Goal: Task Accomplishment & Management: Manage account settings

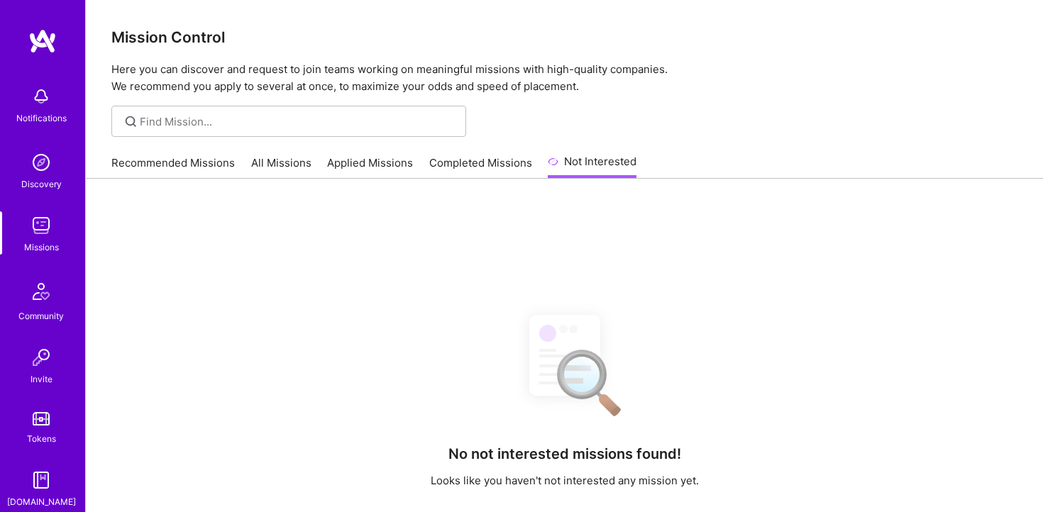
click at [270, 165] on link "All Missions" at bounding box center [281, 166] width 60 height 23
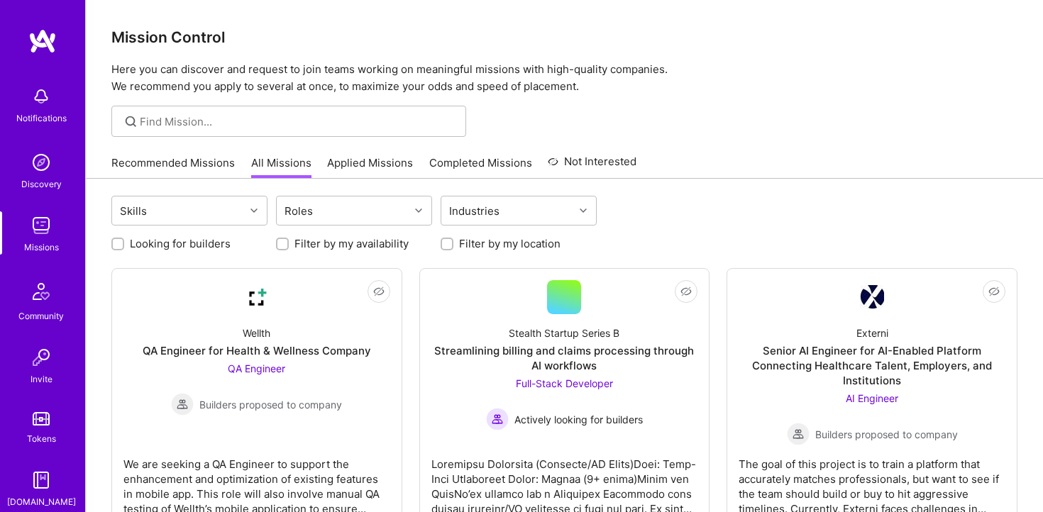
click at [211, 159] on link "Recommended Missions" at bounding box center [172, 166] width 123 height 23
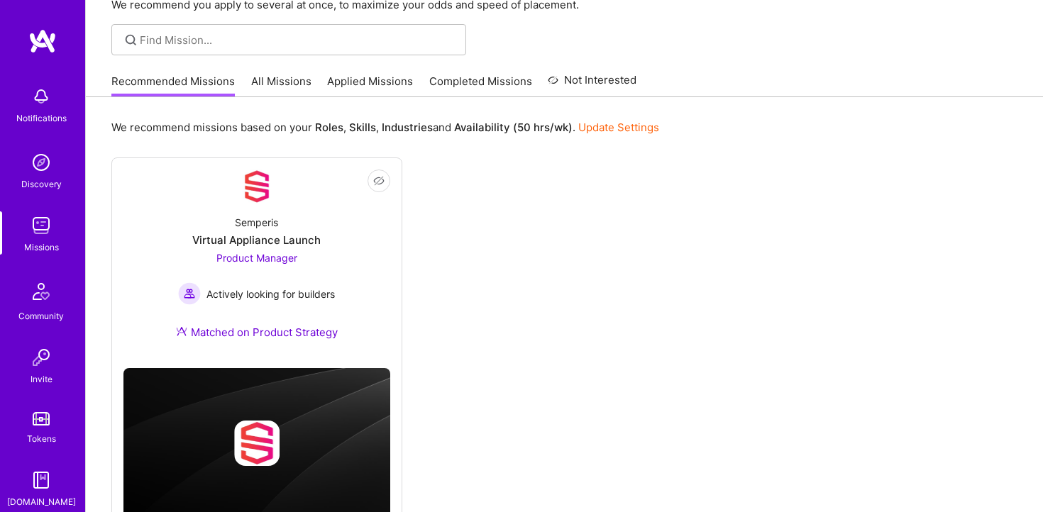
scroll to position [133, 0]
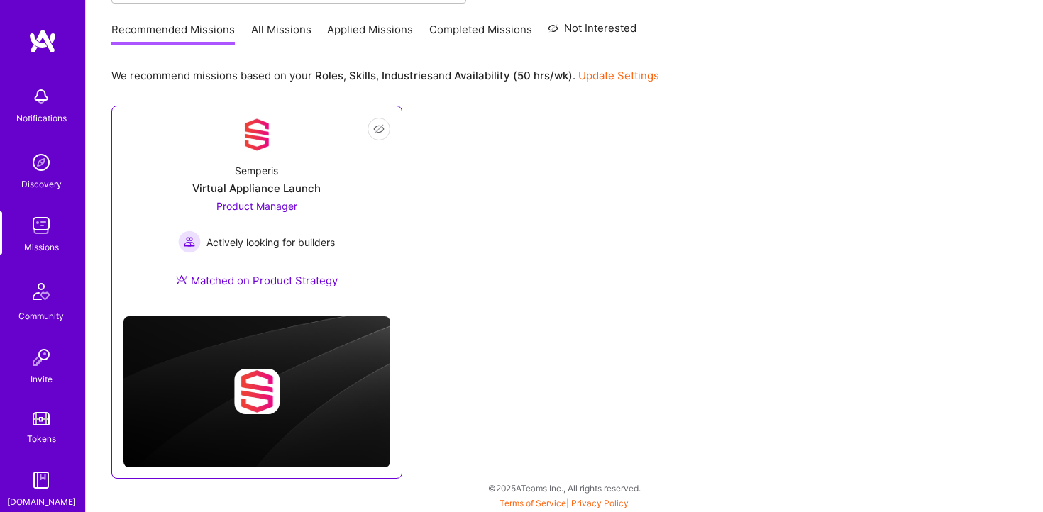
click at [339, 210] on div "Semperis Virtual Appliance Launch Product Manager Actively looking for builders…" at bounding box center [256, 228] width 267 height 153
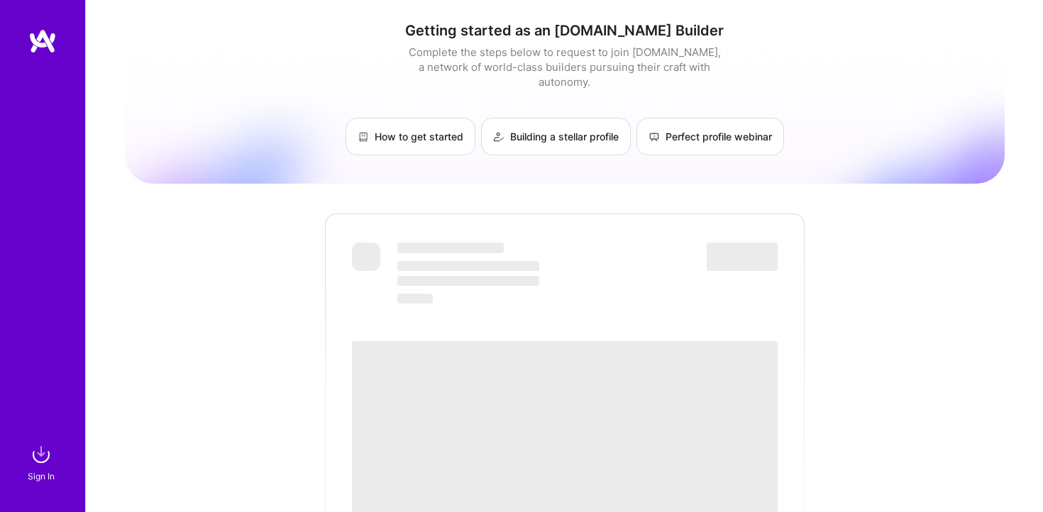
click at [40, 453] on img at bounding box center [41, 455] width 28 height 28
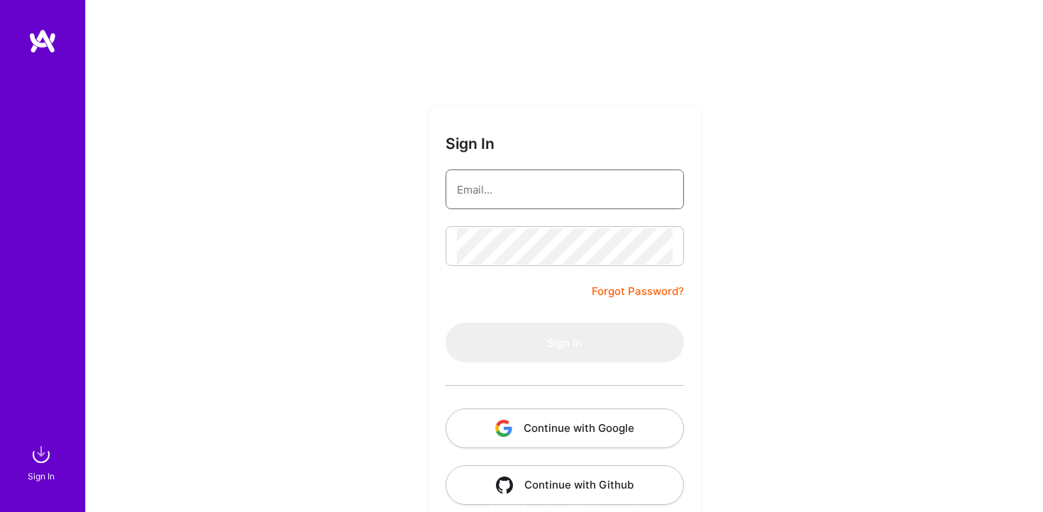
type input "markoruso@gmail.com"
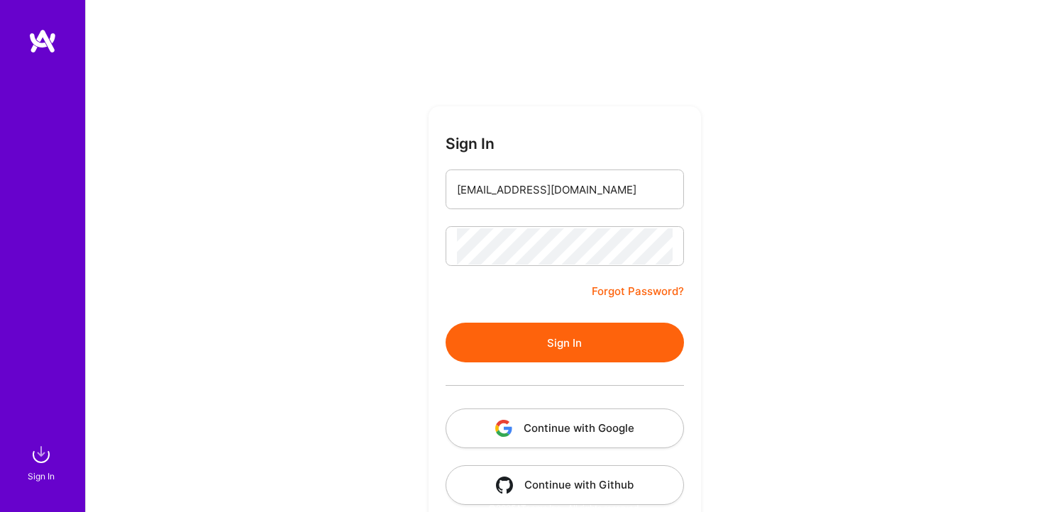
click at [562, 424] on button "Continue with Google" at bounding box center [565, 429] width 238 height 40
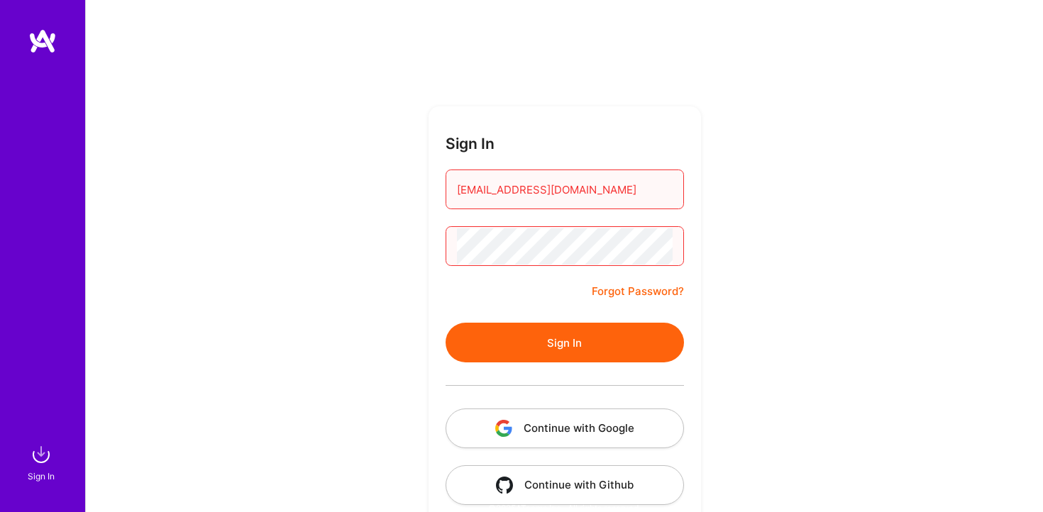
click at [562, 354] on button "Sign In" at bounding box center [565, 343] width 238 height 40
click at [555, 435] on button "Continue with Google" at bounding box center [565, 429] width 238 height 40
click at [573, 431] on button "Continue with Google" at bounding box center [565, 429] width 238 height 40
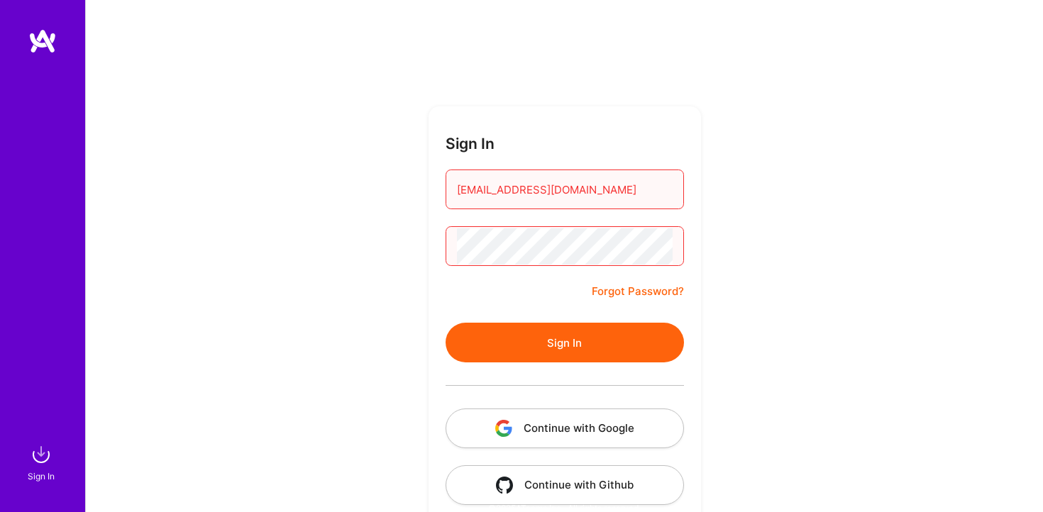
click at [616, 290] on link "Forgot Password?" at bounding box center [638, 291] width 92 height 17
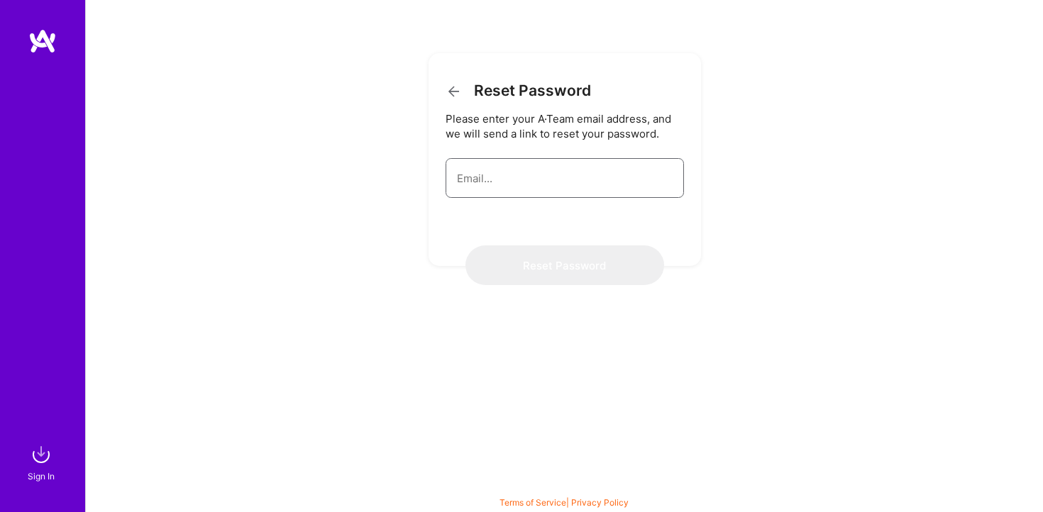
click at [551, 184] on input "email" at bounding box center [565, 178] width 216 height 36
type input "markoruso@gmail.com"
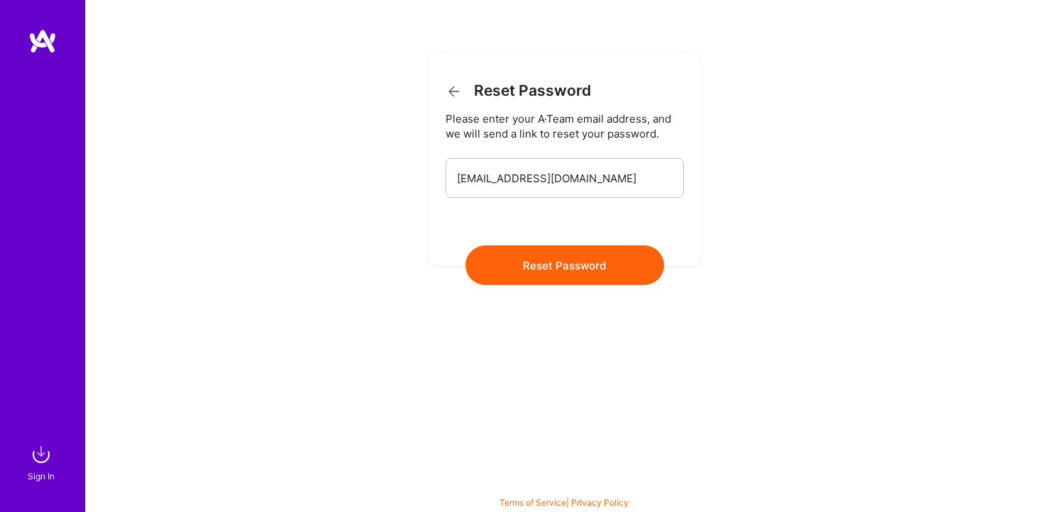
click at [563, 267] on button "Reset Password" at bounding box center [564, 265] width 199 height 40
